Goal: Find specific page/section: Find specific page/section

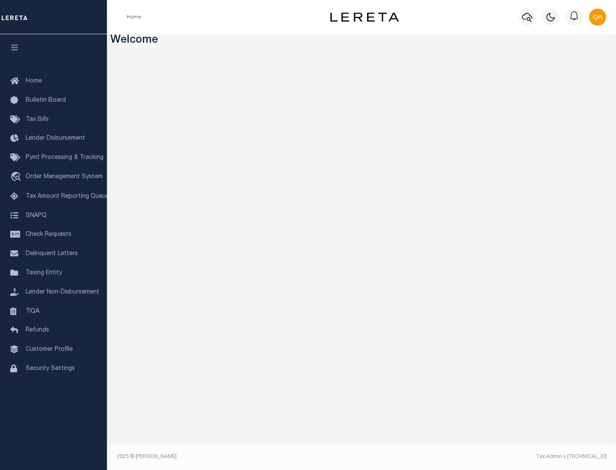
click at [53, 311] on link "TIQA" at bounding box center [53, 311] width 107 height 19
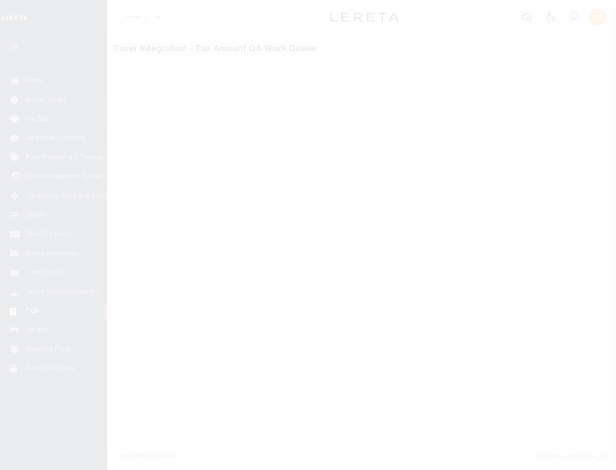
select select "200"
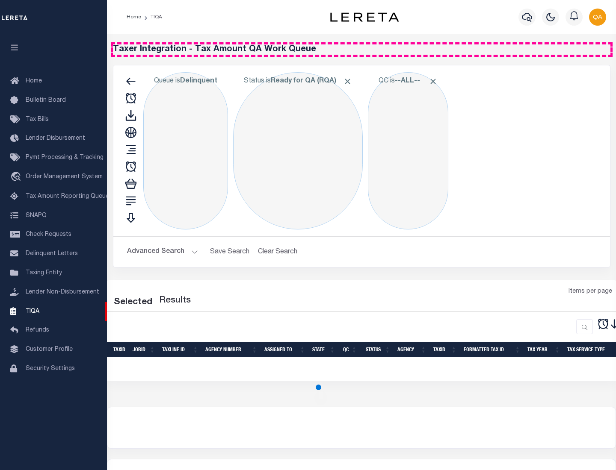
select select "200"
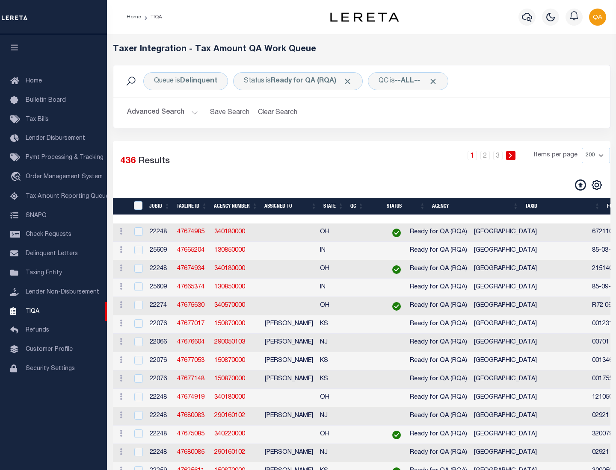
click at [350, 81] on span "Click to Remove" at bounding box center [347, 81] width 9 height 9
